Goal: Task Accomplishment & Management: Manage account settings

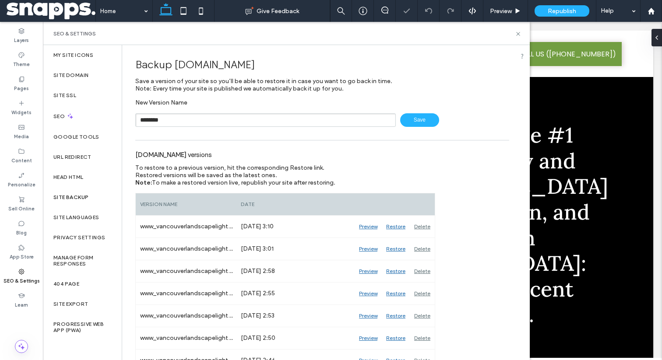
click at [407, 124] on span "Save" at bounding box center [419, 120] width 39 height 14
click at [516, 32] on use at bounding box center [518, 34] width 4 height 4
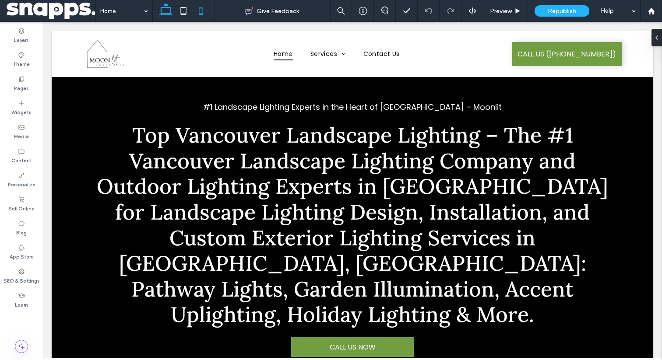
click at [206, 12] on icon at bounding box center [201, 11] width 18 height 18
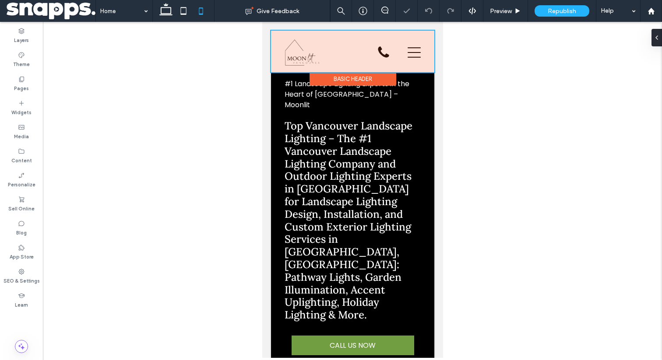
click at [295, 54] on div at bounding box center [351, 52] width 163 height 42
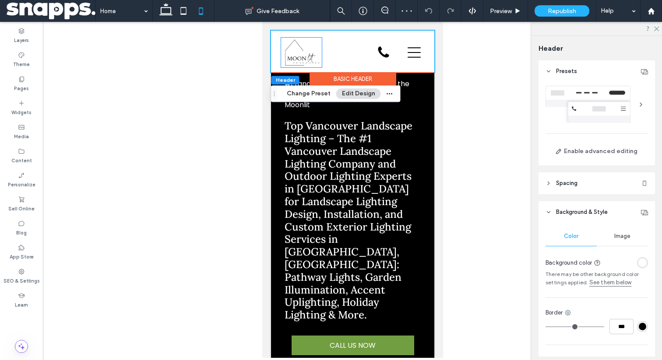
click at [295, 54] on img at bounding box center [301, 53] width 41 height 30
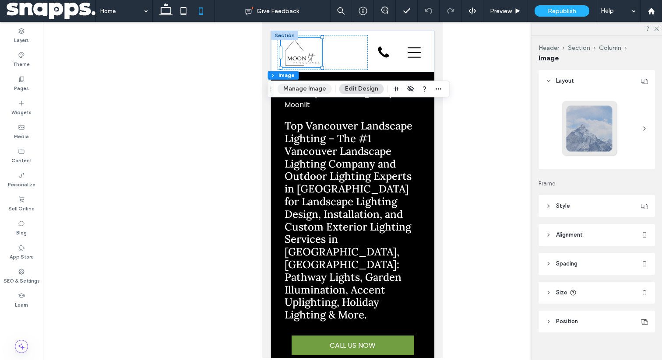
click at [312, 88] on button "Manage Image" at bounding box center [304, 89] width 54 height 11
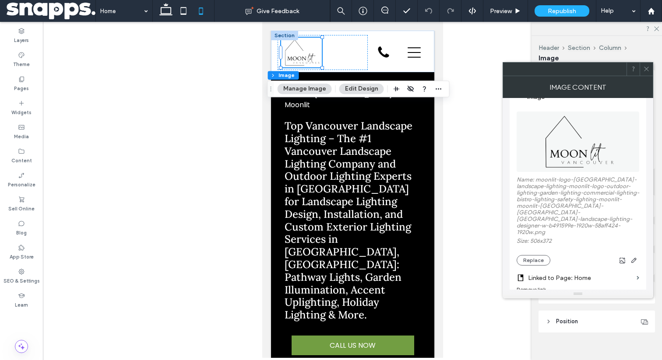
scroll to position [95, 0]
click at [646, 70] on icon at bounding box center [646, 69] width 7 height 7
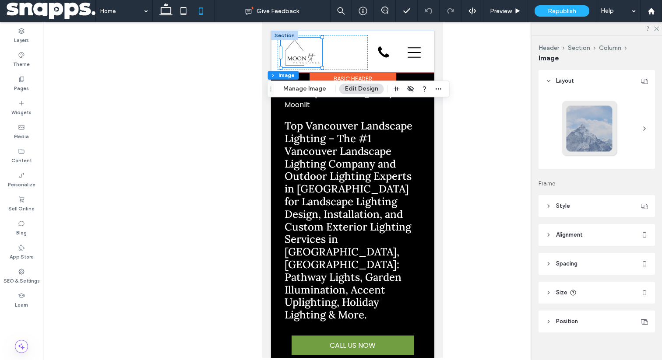
click at [300, 51] on img at bounding box center [301, 53] width 41 height 30
click at [311, 88] on button "Manage Image" at bounding box center [304, 89] width 54 height 11
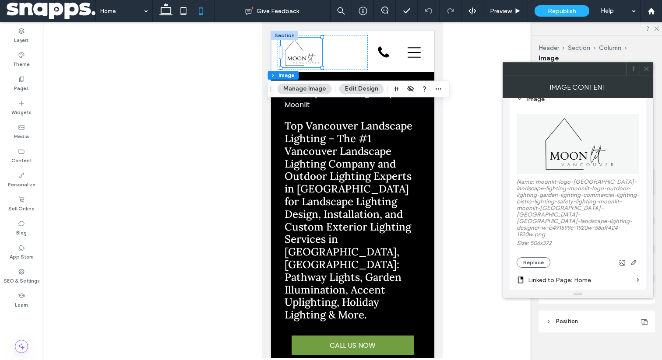
scroll to position [102, 0]
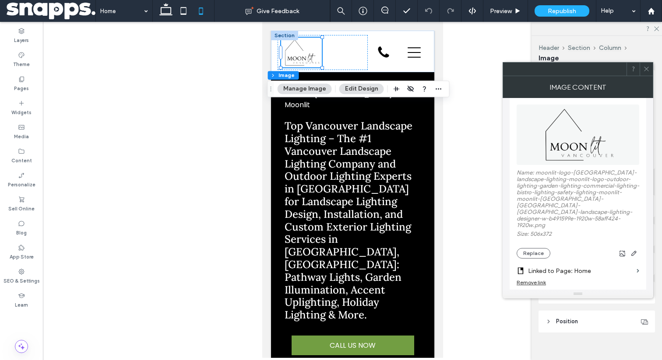
click at [556, 172] on label "Name: moonlit-logo-vancouver-landscape-lighting-moonlit-logo-outdoor-lighting-g…" at bounding box center [577, 199] width 123 height 61
click at [553, 196] on label "Name: moonlit-logo-vancouver-landscape-lighting-moonlit-logo-outdoor-lighting-g…" at bounding box center [577, 199] width 123 height 61
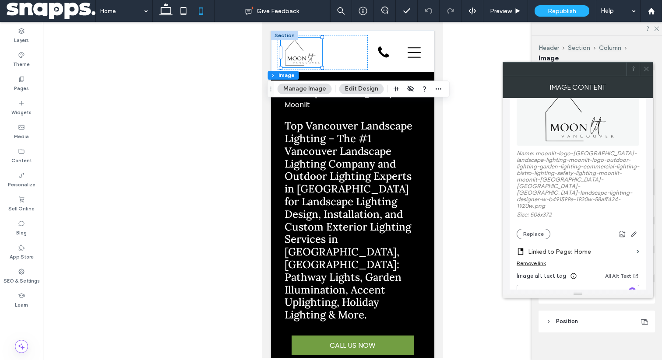
scroll to position [122, 0]
click at [19, 159] on label "Content" at bounding box center [21, 160] width 21 height 10
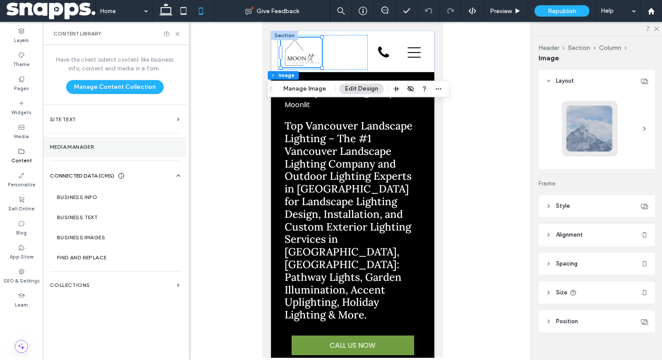
click at [68, 153] on section "Media Manager" at bounding box center [115, 147] width 144 height 20
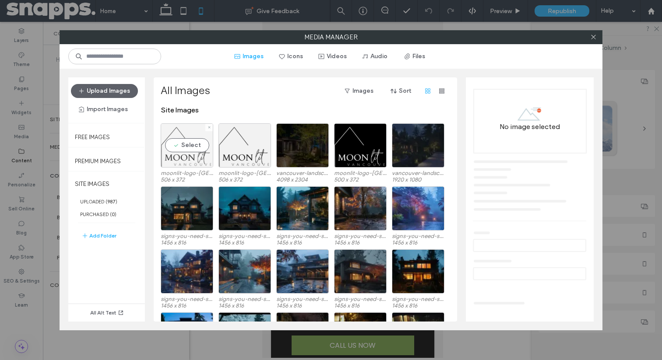
click at [207, 158] on div "Select" at bounding box center [187, 145] width 53 height 44
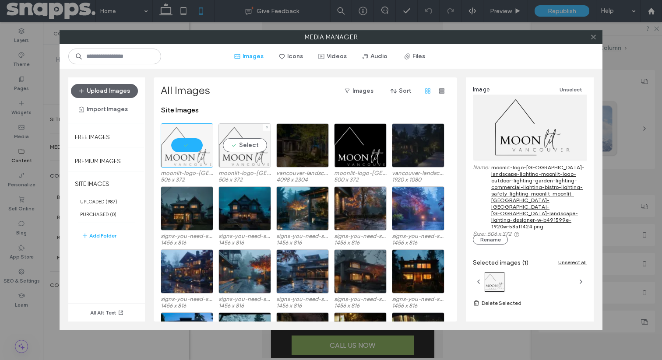
click at [235, 159] on div "Select" at bounding box center [244, 145] width 53 height 44
click at [198, 160] on div at bounding box center [187, 145] width 53 height 44
click at [231, 163] on div at bounding box center [244, 145] width 53 height 44
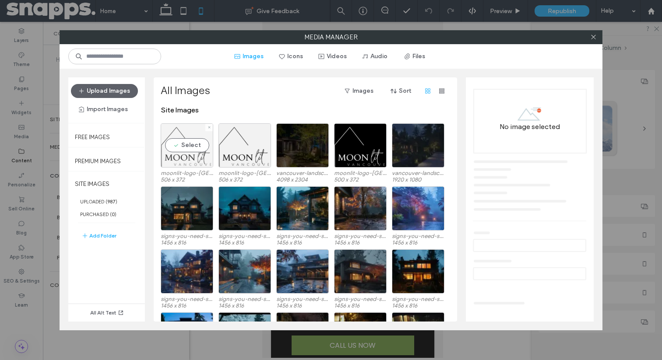
click at [199, 159] on div "Select" at bounding box center [187, 145] width 53 height 44
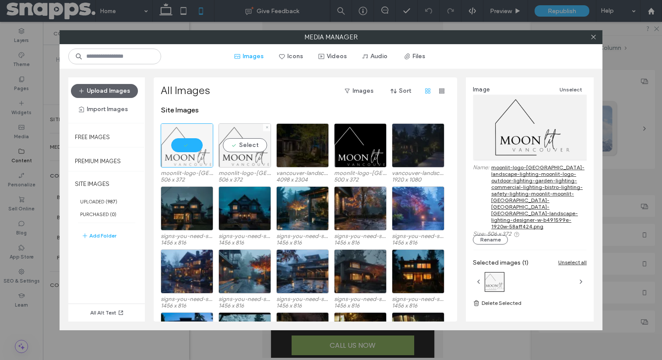
click at [237, 159] on div "Select" at bounding box center [244, 145] width 53 height 44
click at [191, 160] on div at bounding box center [187, 145] width 53 height 44
click at [193, 160] on div "Select" at bounding box center [187, 145] width 53 height 44
click at [233, 145] on div at bounding box center [244, 145] width 53 height 44
click at [191, 152] on div at bounding box center [187, 145] width 53 height 44
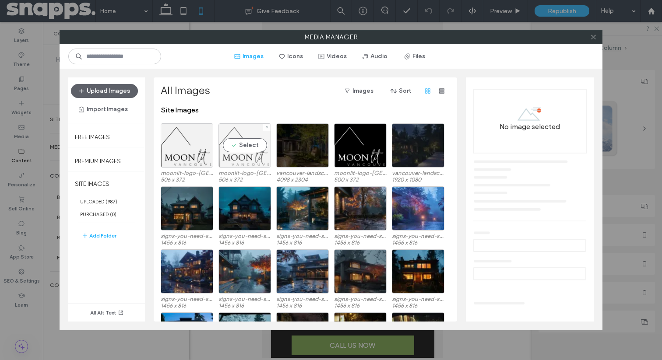
click at [244, 154] on div "Select" at bounding box center [244, 145] width 53 height 44
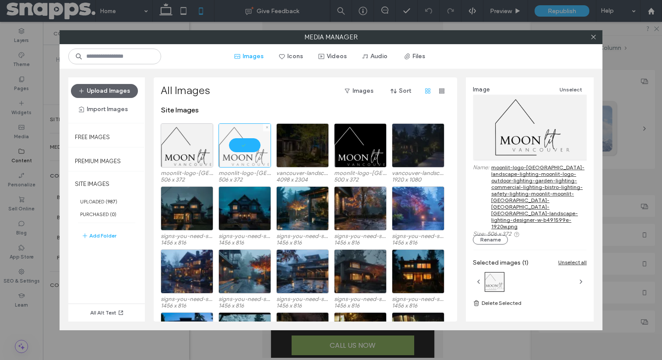
click at [242, 146] on div at bounding box center [244, 145] width 53 height 44
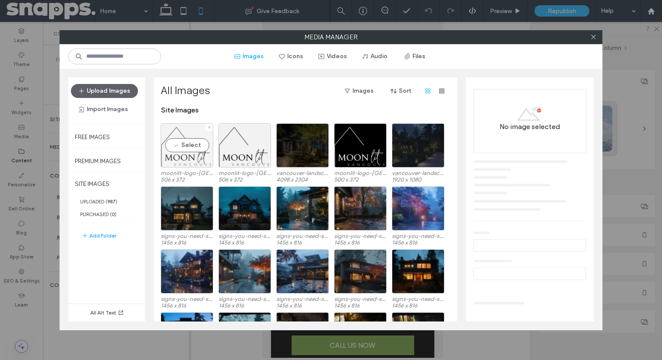
click at [192, 147] on div "Select" at bounding box center [187, 145] width 53 height 44
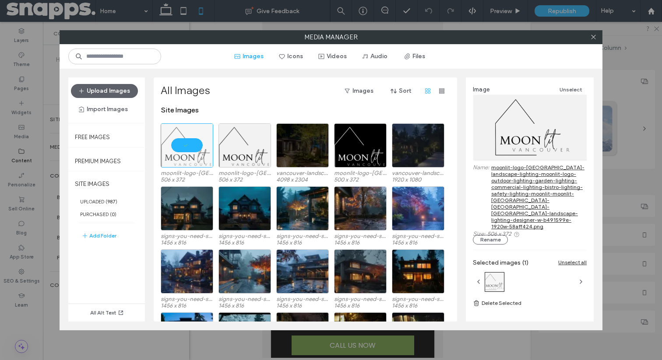
click at [519, 183] on link "moonlit-logo-vancouver-landscape-lighting-moonlit-logo-outdoor-lighting-garden-…" at bounding box center [538, 197] width 95 height 66
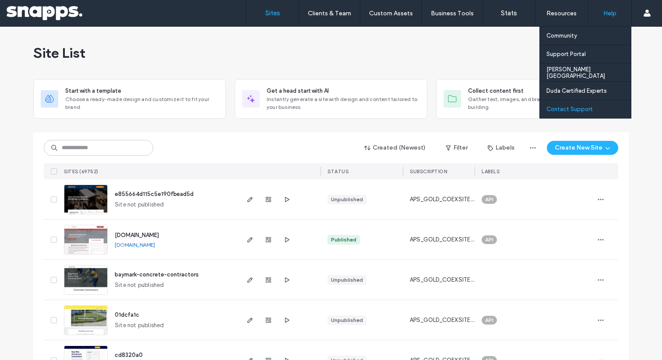
click at [568, 103] on div "Contact Support" at bounding box center [588, 109] width 84 height 18
